Goal: Communication & Community: Ask a question

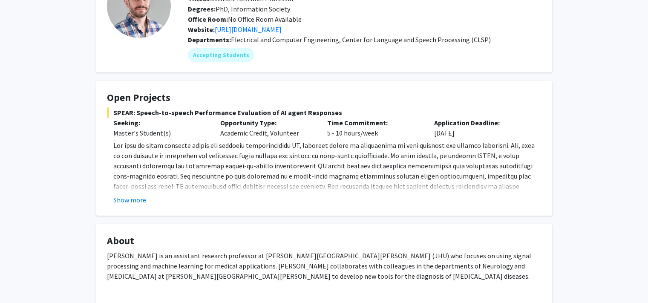
scroll to position [85, 0]
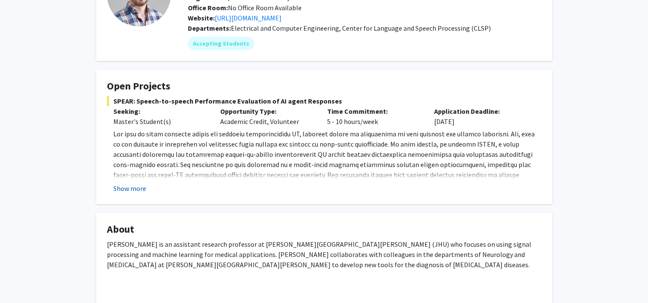
click at [127, 190] on button "Show more" at bounding box center [129, 188] width 33 height 10
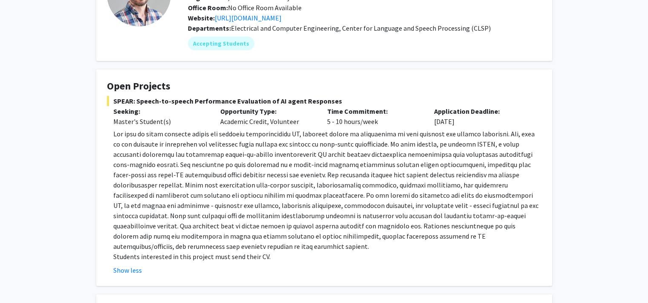
click at [82, 168] on div "Laureano Moro-Velazquez Bookmark Compose Request Titles: Assistant Research Pro…" at bounding box center [324, 302] width 648 height 715
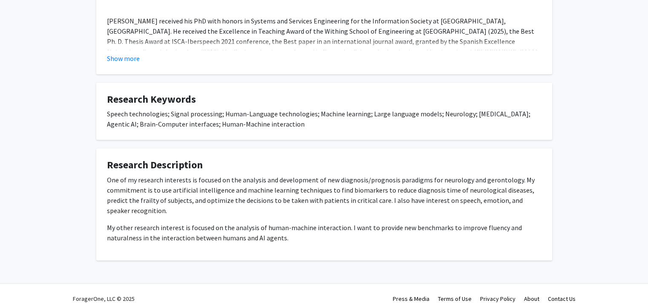
scroll to position [0, 0]
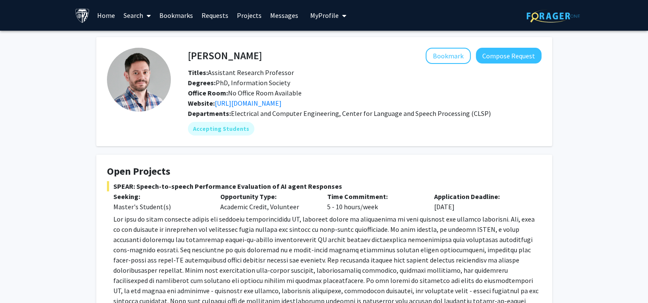
click at [502, 56] on button "Compose Request" at bounding box center [509, 56] width 66 height 16
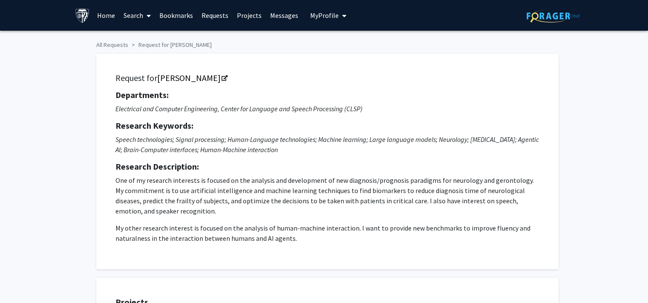
click at [195, 156] on div "Departments: Electrical and Computer Engineering, Center for Language and Speec…" at bounding box center [327, 166] width 424 height 153
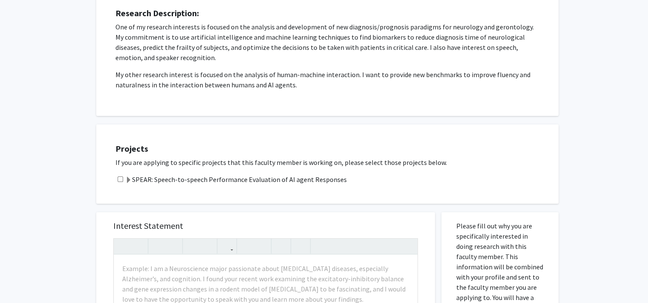
scroll to position [170, 0]
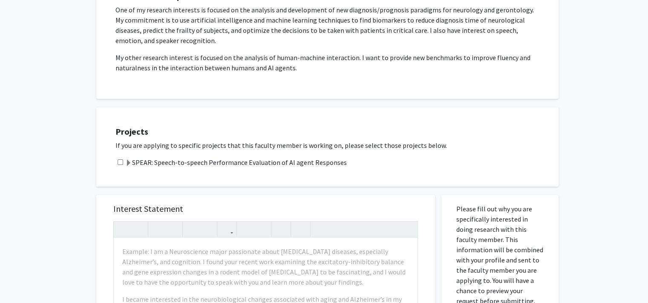
click at [125, 163] on span at bounding box center [128, 163] width 7 height 7
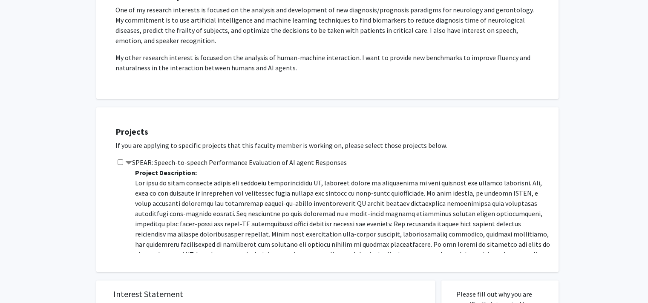
click at [112, 160] on div "Projects If you are applying to specific projects that this faculty member is w…" at bounding box center [332, 189] width 451 height 143
click at [118, 161] on input "checkbox" at bounding box center [121, 162] width 6 height 6
checkbox input "true"
click at [52, 193] on div "All Requests Request for Laureano Moro-Velazquez Request for Laureano Moro-Vela…" at bounding box center [324, 275] width 648 height 830
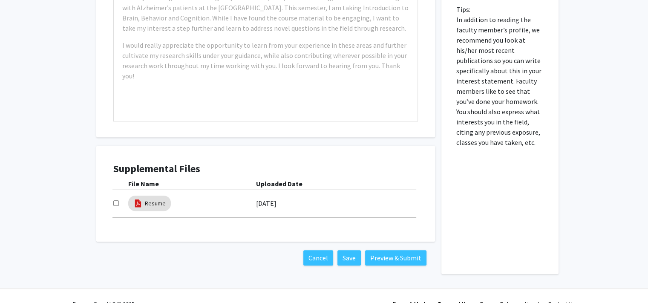
scroll to position [583, 0]
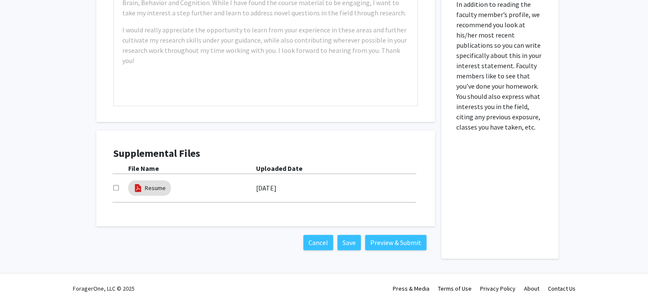
click at [114, 186] on input "checkbox" at bounding box center [116, 188] width 6 height 6
checkbox input "false"
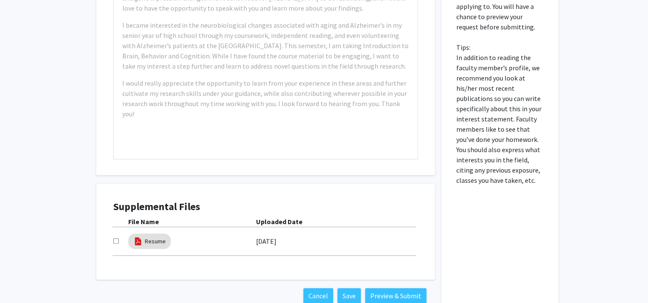
scroll to position [0, 0]
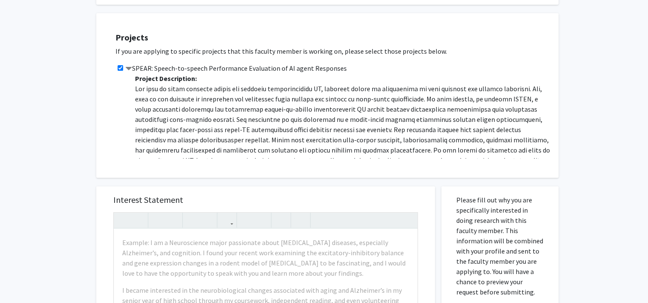
scroll to position [529, 0]
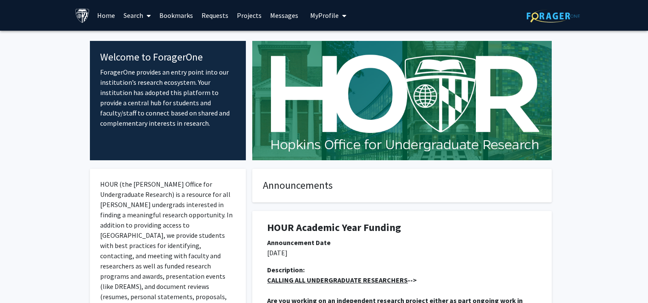
click at [122, 13] on link "Search" at bounding box center [137, 15] width 36 height 30
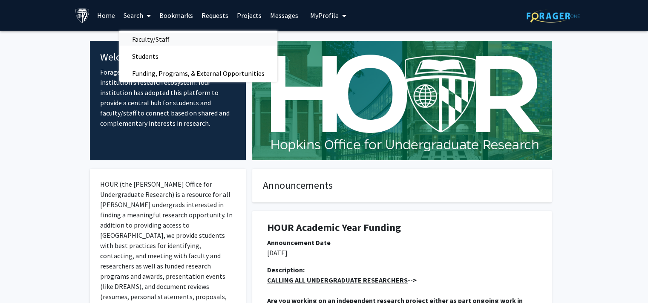
click at [156, 42] on span "Faculty/Staff" at bounding box center [150, 39] width 63 height 17
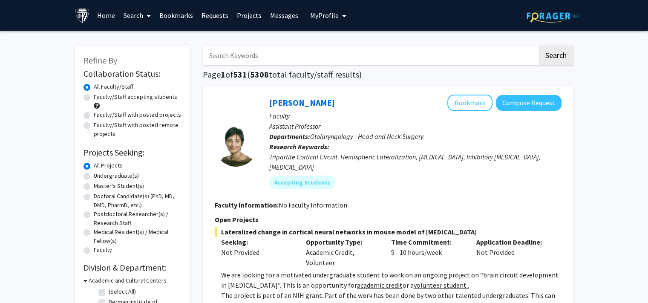
click at [138, 101] on label "Faculty/Staff accepting students" at bounding box center [135, 96] width 83 height 9
click at [99, 98] on input "Faculty/Staff accepting students" at bounding box center [97, 95] width 6 height 6
radio input "true"
click at [104, 187] on label "Master's Student(s)" at bounding box center [119, 185] width 50 height 9
click at [99, 187] on input "Master's Student(s)" at bounding box center [97, 184] width 6 height 6
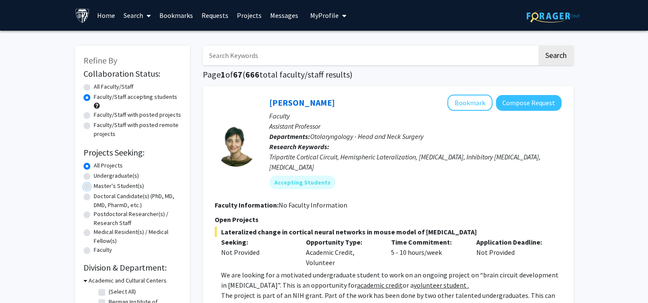
radio input "true"
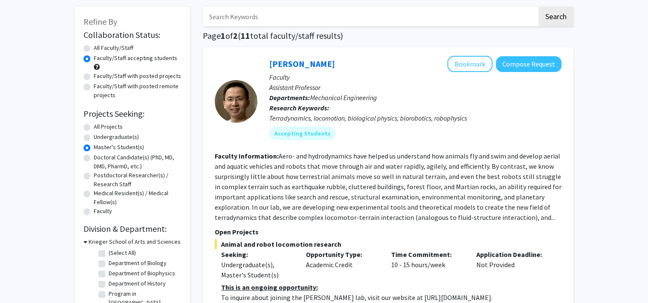
scroll to position [68, 0]
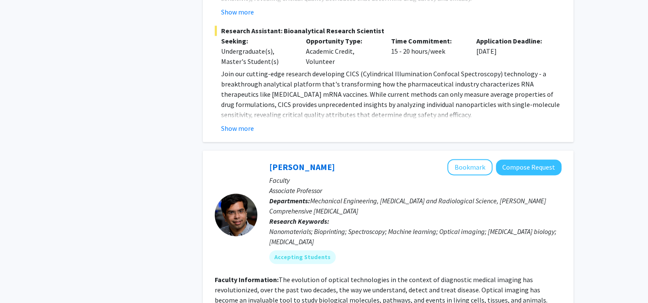
scroll to position [1127, 0]
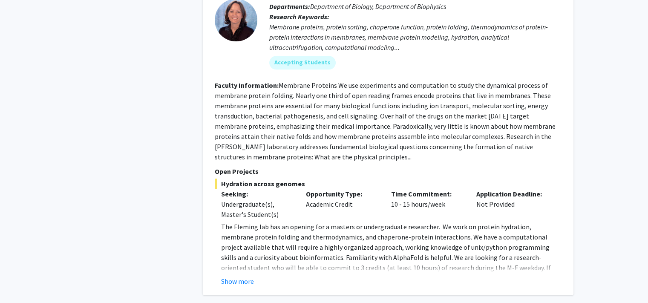
scroll to position [3892, 0]
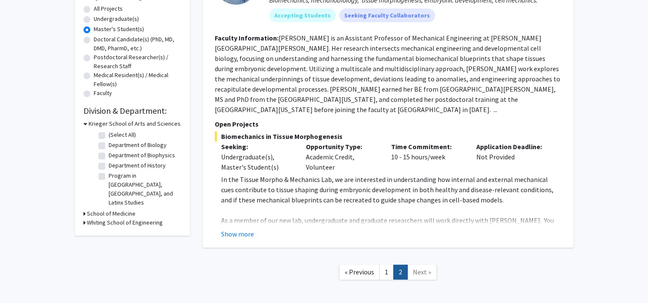
scroll to position [185, 0]
